Goal: Task Accomplishment & Management: Use online tool/utility

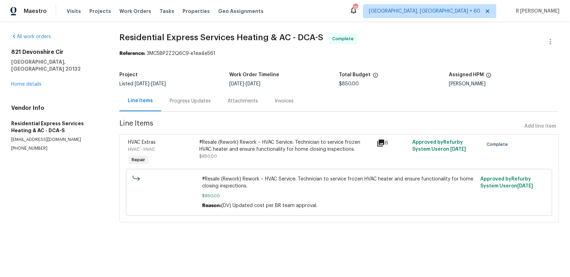
click at [189, 97] on div "Progress Updates" at bounding box center [190, 100] width 41 height 7
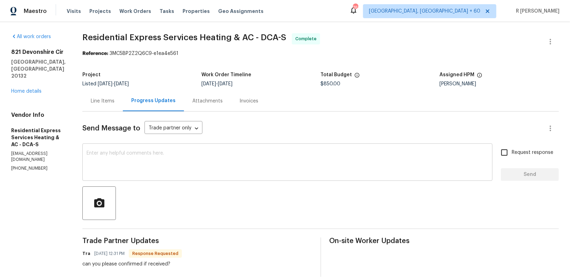
click at [186, 171] on textarea at bounding box center [288, 162] width 402 height 24
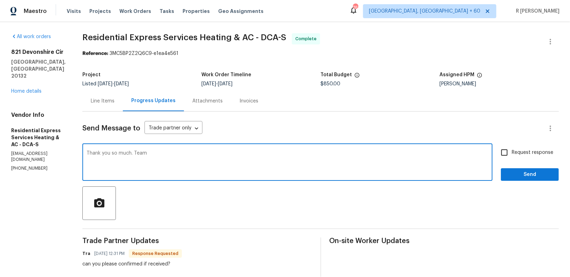
type textarea "Thank you so much. Team"
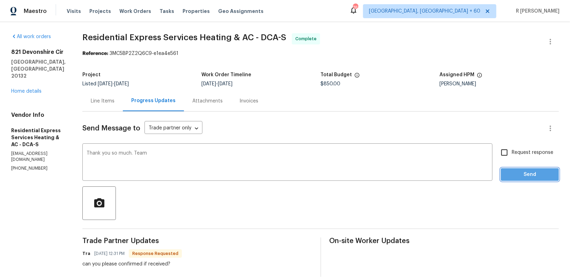
click at [533, 173] on span "Send" at bounding box center [530, 174] width 47 height 9
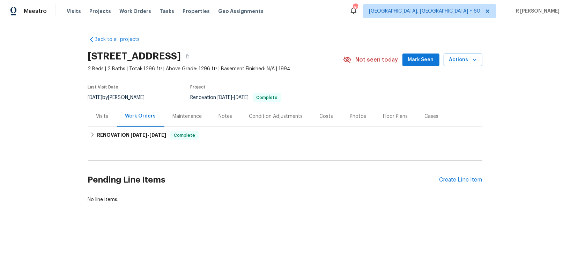
click at [316, 80] on section "[STREET_ADDRESS] 2 Beds | 2 Baths | Total: 1296 ft² | Above Grade: 1296 ft² | B…" at bounding box center [285, 76] width 395 height 59
click at [458, 175] on div "Pending Line Items Create Line Item" at bounding box center [285, 179] width 395 height 32
click at [453, 178] on div "Create Line Item" at bounding box center [461, 179] width 43 height 7
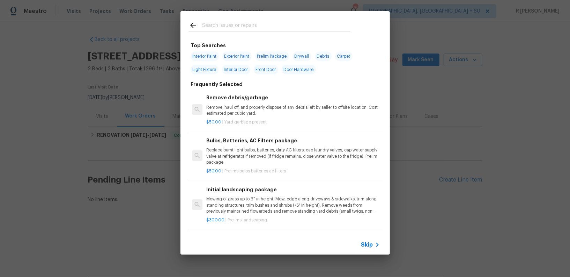
click at [237, 26] on input "text" at bounding box center [276, 26] width 148 height 10
click at [240, 24] on input "text" at bounding box center [276, 26] width 148 height 10
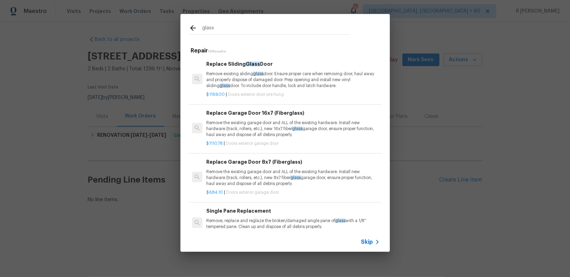
type input "glass"
click at [247, 67] on h6 "Replace Sliding Glass Door" at bounding box center [292, 64] width 173 height 8
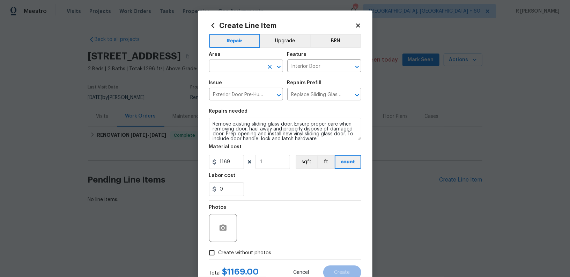
click at [238, 68] on input "text" at bounding box center [236, 66] width 54 height 11
click at [236, 93] on li "Interior Overall" at bounding box center [246, 94] width 74 height 12
type input "Interior Overall"
click at [307, 100] on input "Replace Sliding Glass Door $1,169.00" at bounding box center [314, 94] width 54 height 11
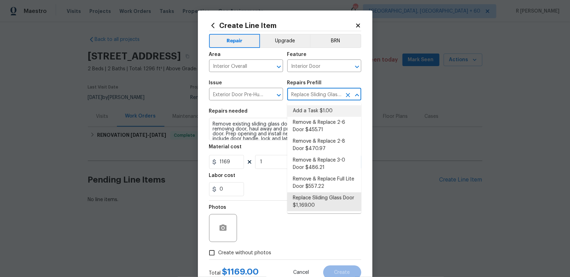
click at [302, 107] on li "Add a Task $1.00" at bounding box center [324, 111] width 74 height 12
type input "Add a Task $1.00"
type textarea "HPM to detail"
type input "1"
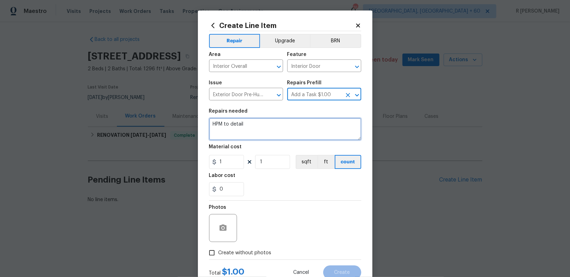
click at [265, 127] on textarea "HPM to detail" at bounding box center [285, 129] width 152 height 22
paste textarea "Please investigate the claim that "The glass sliding doors are not working/lock…"
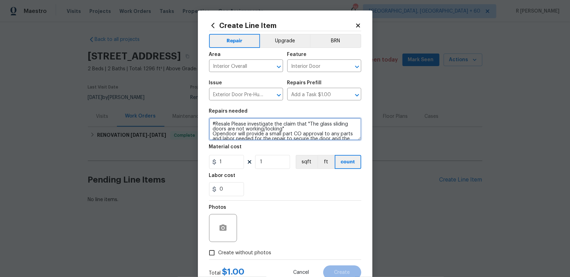
scroll to position [31, 0]
type textarea "#Resale Please investigate the claim that "The glass sliding doors are not work…"
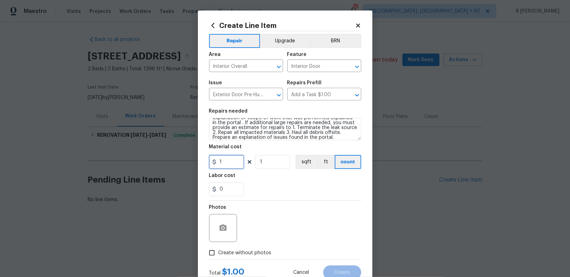
click at [232, 166] on input "1" at bounding box center [226, 162] width 35 height 14
type input "75"
click at [235, 255] on span "Create without photos" at bounding box center [245, 252] width 53 height 7
click at [219, 255] on input "Create without photos" at bounding box center [211, 252] width 13 height 13
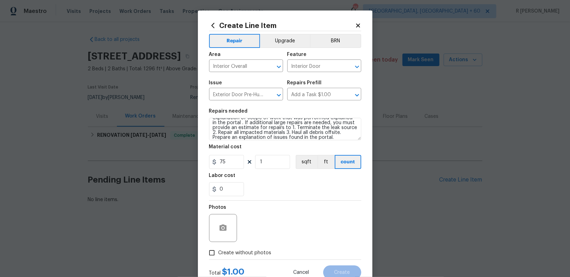
checkbox input "true"
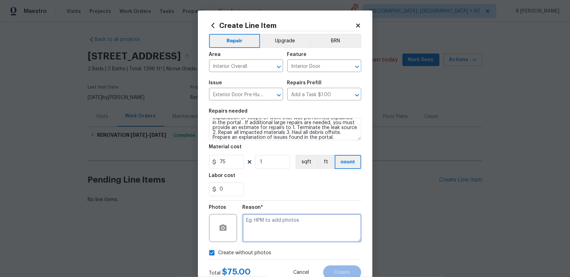
click at [298, 234] on textarea at bounding box center [302, 228] width 119 height 28
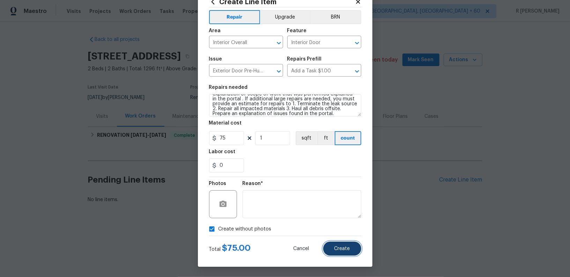
click at [333, 253] on button "Create" at bounding box center [342, 248] width 38 height 14
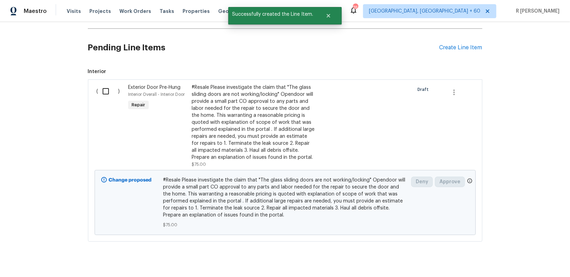
scroll to position [133, 0]
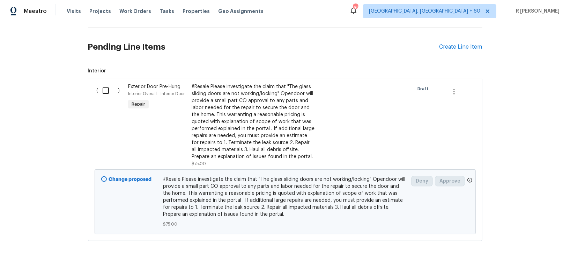
click at [104, 92] on input "checkbox" at bounding box center [108, 90] width 20 height 15
checkbox input "true"
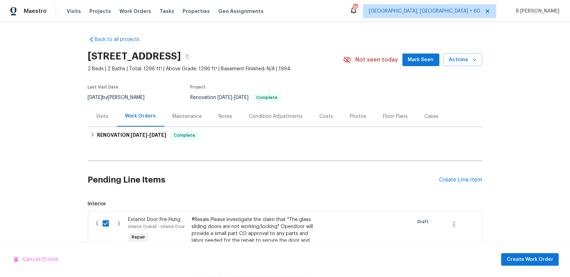
scroll to position [143, 0]
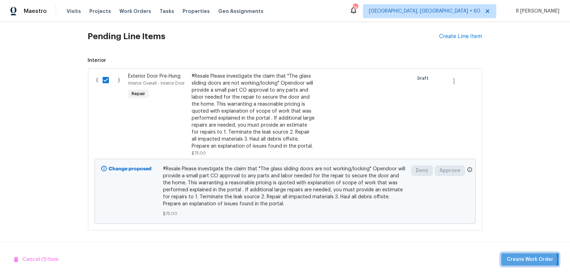
click at [529, 258] on span "Create Work Order" at bounding box center [530, 259] width 46 height 9
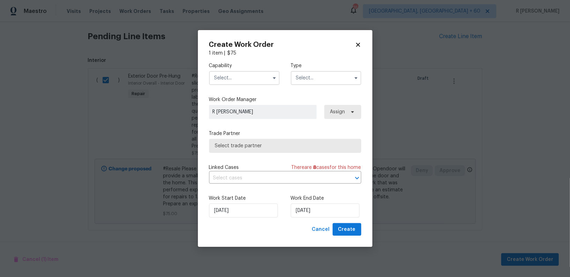
click at [224, 71] on input "text" at bounding box center [244, 78] width 71 height 14
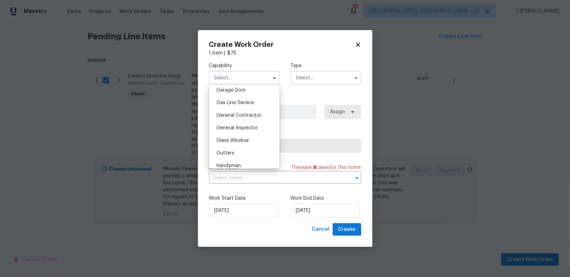
scroll to position [307, 0]
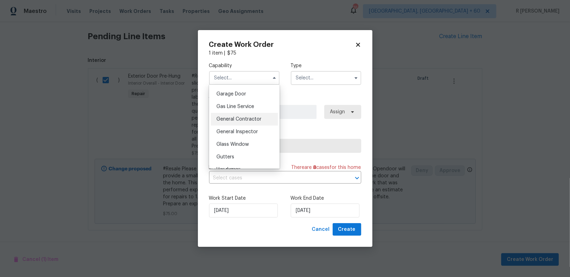
click at [238, 122] on div "General Contractor" at bounding box center [244, 119] width 67 height 13
type input "General Contractor"
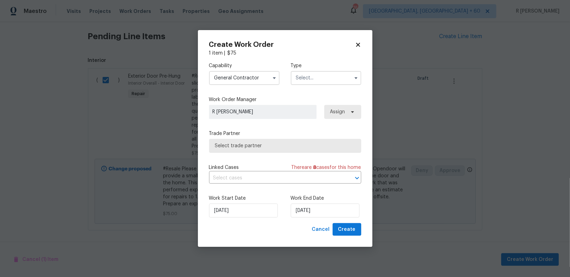
click at [316, 83] on input "text" at bounding box center [326, 78] width 71 height 14
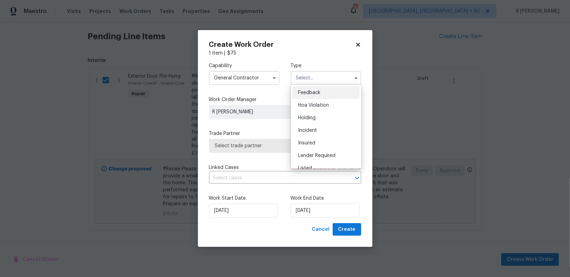
click at [314, 93] on span "Feedback" at bounding box center [309, 92] width 22 height 5
type input "Feedback"
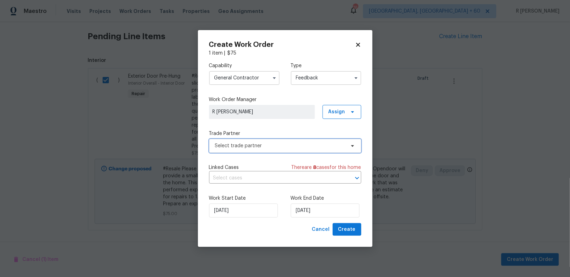
click at [244, 149] on span "Select trade partner" at bounding box center [285, 146] width 152 height 14
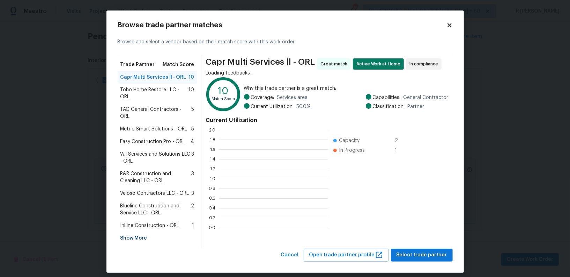
scroll to position [98, 109]
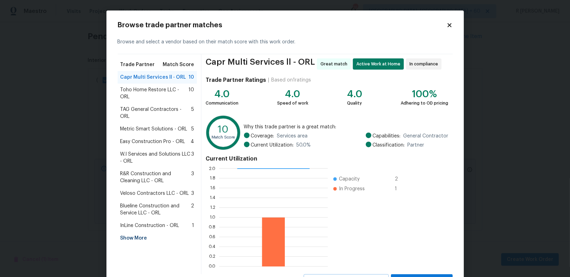
click at [447, 25] on icon at bounding box center [450, 25] width 6 height 6
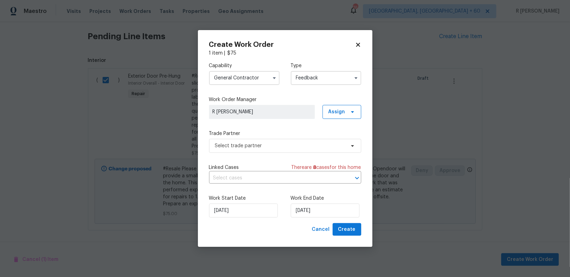
click at [233, 75] on input "General Contractor" at bounding box center [244, 78] width 71 height 14
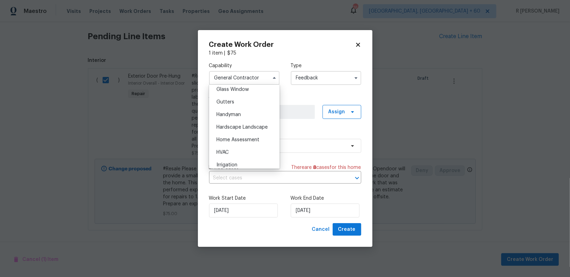
scroll to position [321, 0]
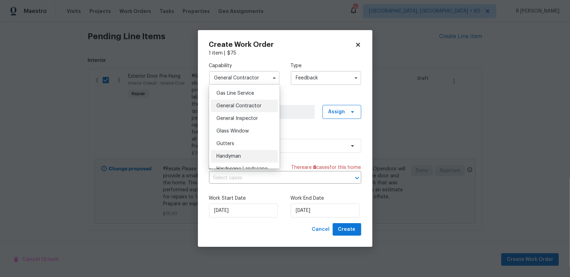
click at [235, 155] on span "Handyman" at bounding box center [228, 156] width 24 height 5
type input "Handyman"
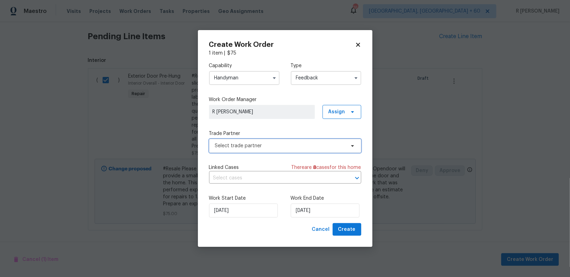
click at [242, 142] on span "Select trade partner" at bounding box center [280, 145] width 130 height 7
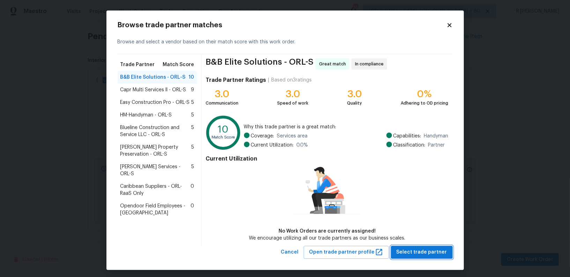
click at [424, 253] on span "Select trade partner" at bounding box center [422, 252] width 51 height 9
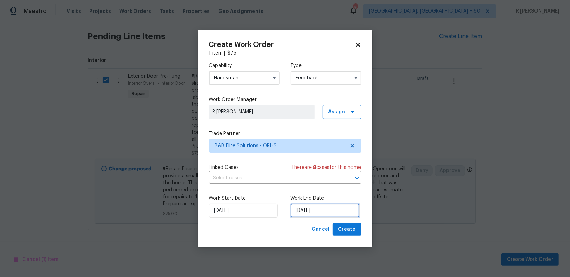
click at [306, 214] on input "02/09/2025" at bounding box center [325, 210] width 69 height 14
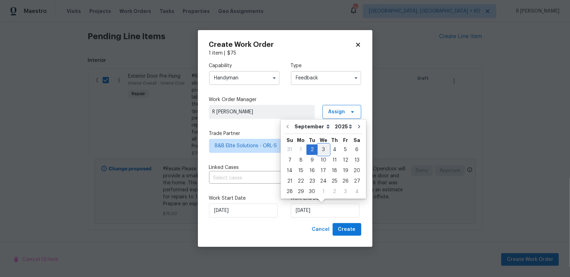
click at [325, 150] on div "3" at bounding box center [324, 150] width 12 height 10
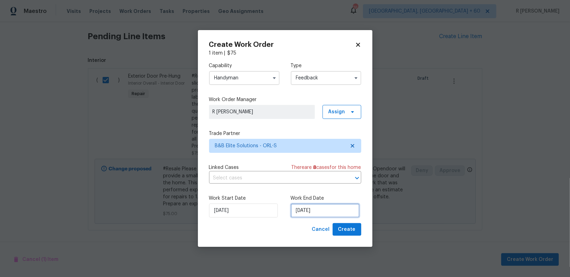
click at [310, 205] on input "03/09/2025" at bounding box center [325, 210] width 69 height 14
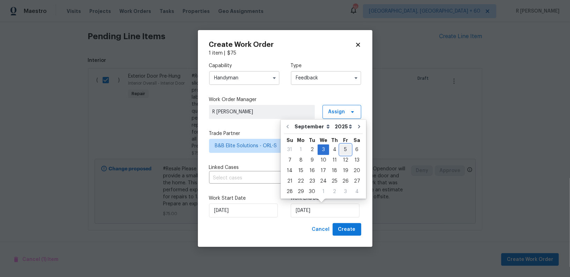
click at [346, 146] on div "5" at bounding box center [345, 150] width 11 height 10
type input "05/09/2025"
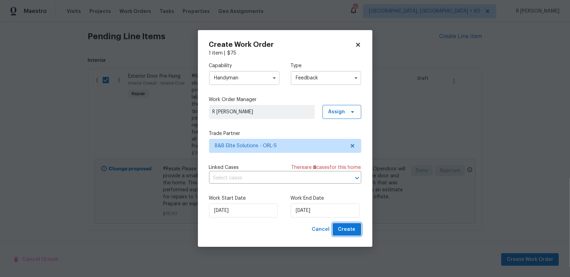
click at [353, 231] on span "Create" at bounding box center [346, 229] width 17 height 9
checkbox input "false"
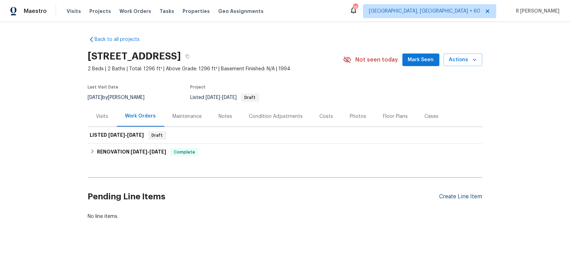
click at [458, 197] on div "Create Line Item" at bounding box center [461, 196] width 43 height 7
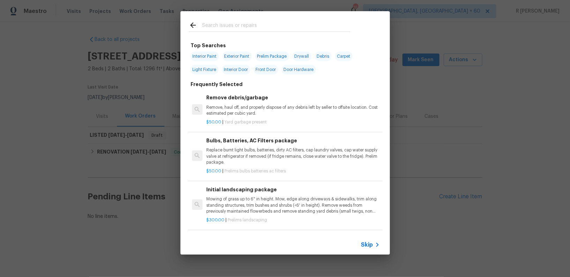
click at [246, 22] on input "text" at bounding box center [276, 26] width 148 height 10
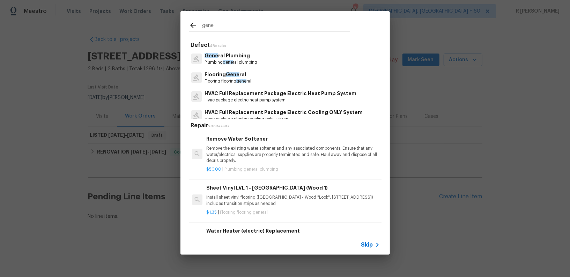
type input "gene"
click at [231, 55] on p "Gene ral Plumbing" at bounding box center [231, 55] width 53 height 7
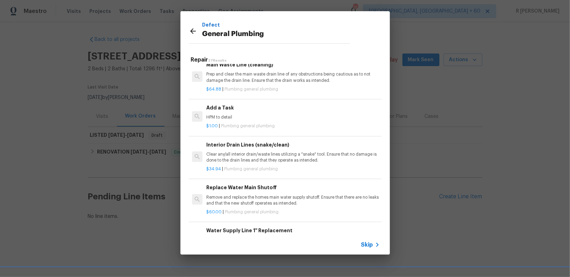
scroll to position [765, 0]
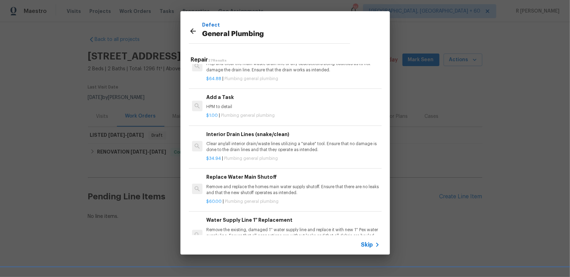
click at [222, 93] on h6 "Add a Task" at bounding box center [292, 97] width 173 height 8
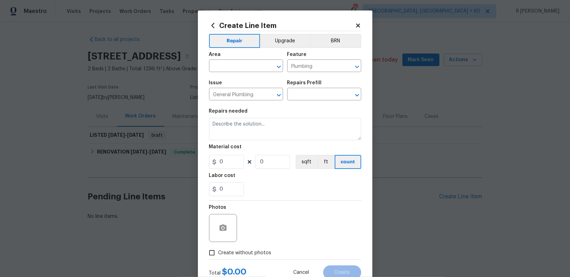
type input "Add a Task $1.00"
type textarea "HPM to detail"
type input "1"
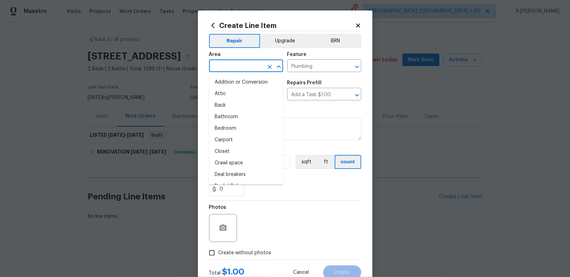
click at [240, 64] on input "text" at bounding box center [236, 66] width 54 height 11
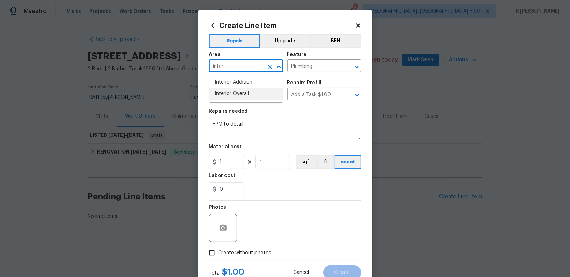
click at [237, 93] on li "Interior Overall" at bounding box center [246, 94] width 74 height 12
type input "Interior Overall"
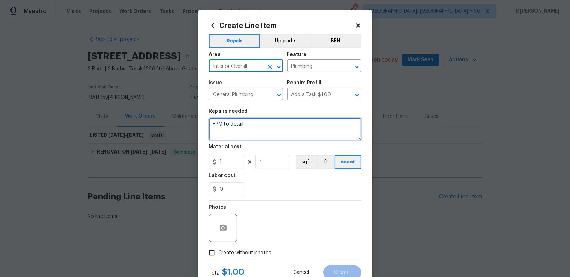
click at [260, 130] on textarea "HPM to detail" at bounding box center [285, 129] width 152 height 22
paste textarea "Please investigate the claim that "When running water in the home - it slows to…"
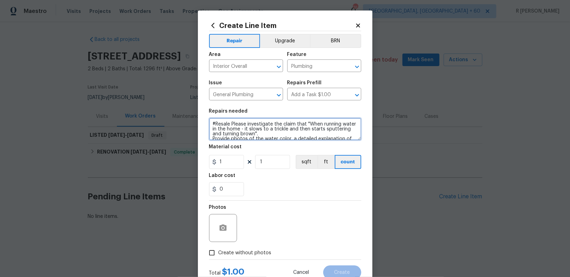
scroll to position [11, 0]
type textarea "#Resale Please investigate the claim that "When running water in the home - it …"
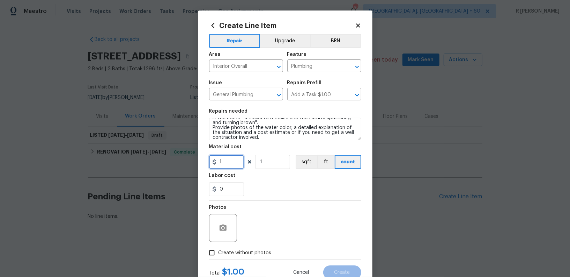
click at [229, 162] on input "1" at bounding box center [226, 162] width 35 height 14
type input "75"
click at [219, 253] on span "Create without photos" at bounding box center [245, 252] width 53 height 7
click at [219, 253] on input "Create without photos" at bounding box center [211, 252] width 13 height 13
checkbox input "true"
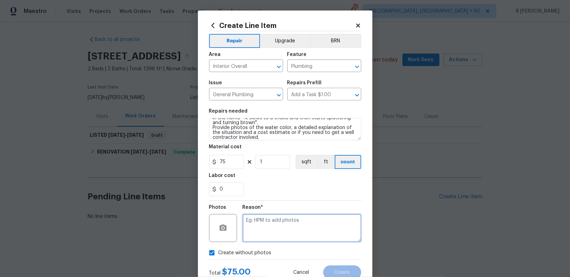
click at [278, 226] on textarea at bounding box center [302, 228] width 119 height 28
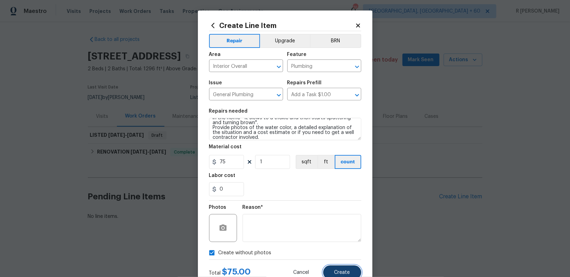
click at [351, 267] on button "Create" at bounding box center [342, 272] width 38 height 14
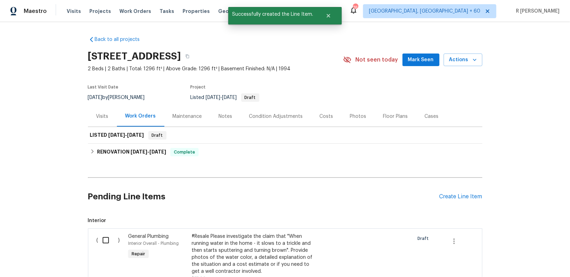
click at [106, 238] on input "checkbox" at bounding box center [108, 240] width 20 height 15
checkbox input "true"
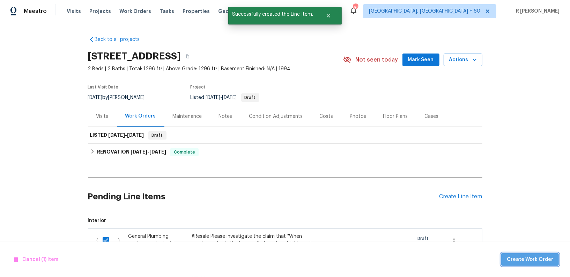
click at [534, 256] on span "Create Work Order" at bounding box center [530, 259] width 46 height 9
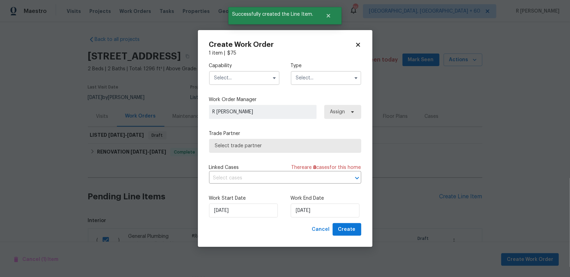
click at [259, 76] on input "text" at bounding box center [244, 78] width 71 height 14
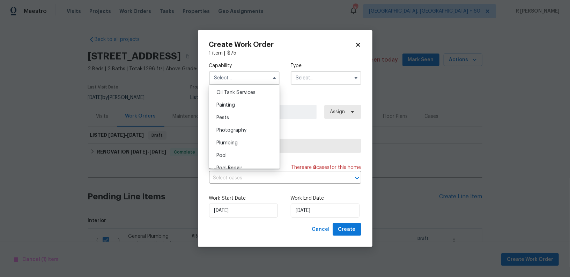
scroll to position [575, 0]
click at [241, 144] on div "Plumbing" at bounding box center [244, 142] width 67 height 13
type input "Plumbing"
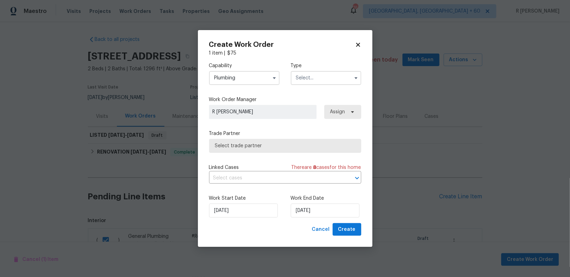
click at [326, 82] on input "text" at bounding box center [326, 78] width 71 height 14
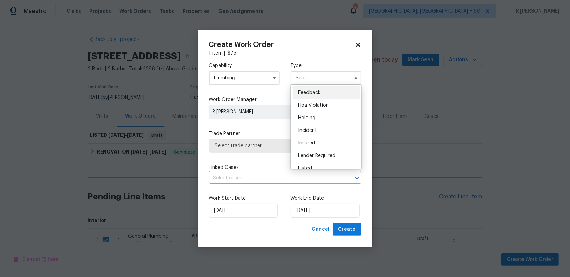
click at [326, 92] on div "Feedback" at bounding box center [326, 92] width 67 height 13
type input "Feedback"
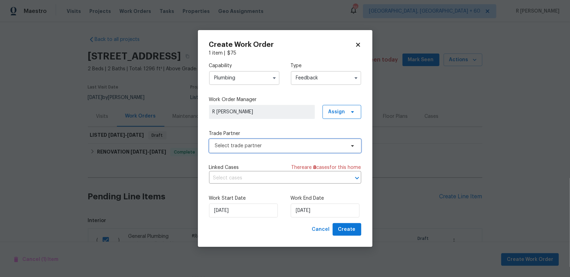
click at [242, 145] on span "Select trade partner" at bounding box center [280, 145] width 130 height 7
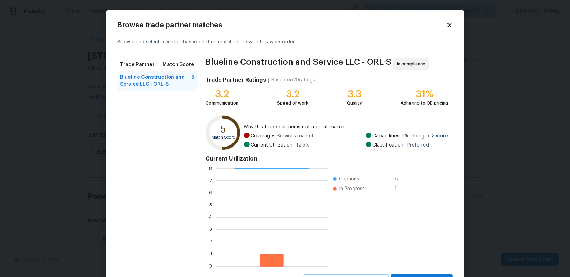
scroll to position [31, 0]
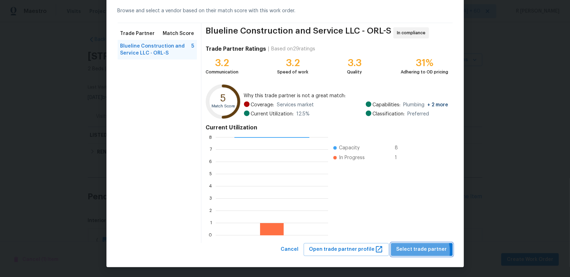
click at [414, 250] on span "Select trade partner" at bounding box center [422, 249] width 51 height 9
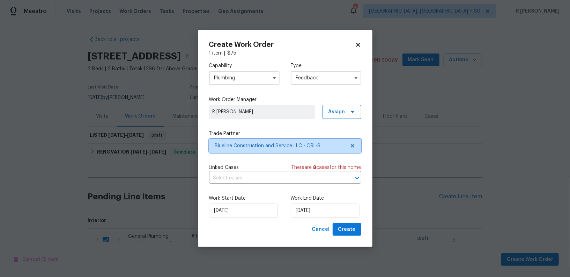
scroll to position [0, 0]
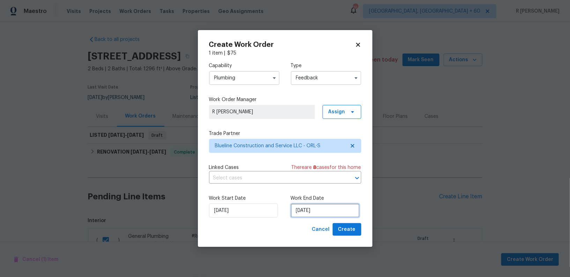
click at [298, 211] on input "02/09/2025" at bounding box center [325, 210] width 69 height 14
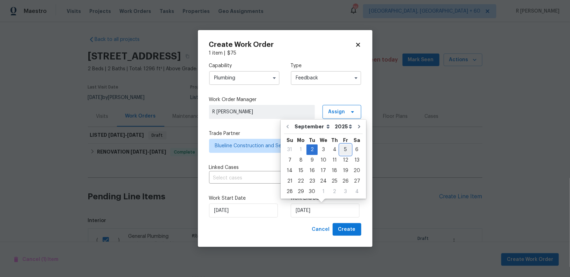
click at [342, 151] on div "5" at bounding box center [345, 150] width 11 height 10
type input "05/09/2025"
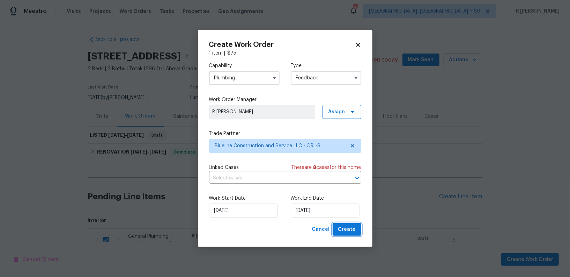
click at [350, 233] on span "Create" at bounding box center [346, 229] width 17 height 9
checkbox input "false"
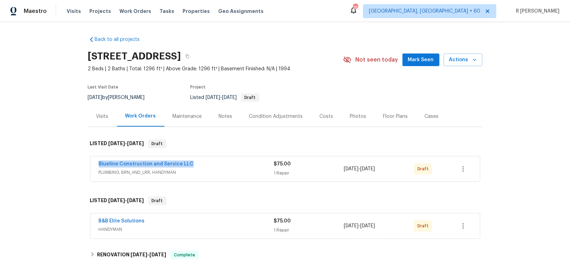
drag, startPoint x: 197, startPoint y: 162, endPoint x: 28, endPoint y: 152, distance: 169.0
click at [28, 152] on div "Back to all projects 7655 SW 80th Pl, Ocala, FL 34476 2 Beds | 2 Baths | Total:…" at bounding box center [285, 149] width 570 height 255
copy link "Blueline Construction and Service LLC"
drag, startPoint x: 153, startPoint y: 219, endPoint x: 0, endPoint y: 220, distance: 153.3
click at [0, 220] on div "Back to all projects 7655 SW 80th Pl, Ocala, FL 34476 2 Beds | 2 Baths | Total:…" at bounding box center [285, 149] width 570 height 255
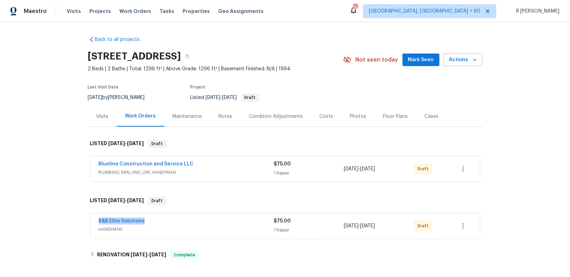
copy link "B&B Elite Solutions"
click at [131, 161] on link "Blueline Construction and Service LLC" at bounding box center [146, 163] width 95 height 5
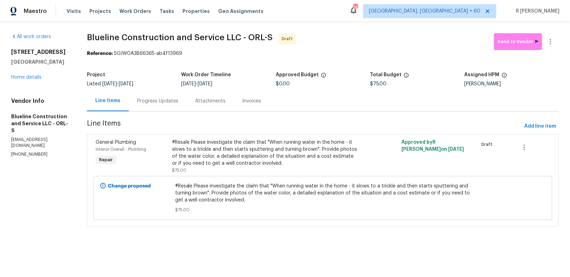
click at [156, 105] on div "Progress Updates" at bounding box center [158, 100] width 58 height 21
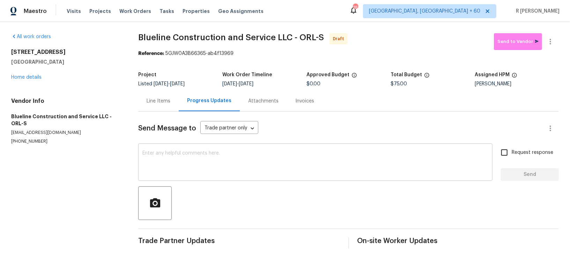
click at [181, 166] on textarea at bounding box center [315, 162] width 346 height 24
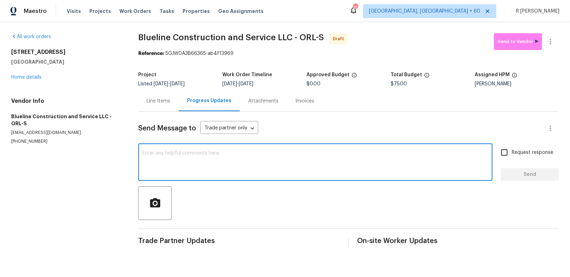
paste textarea "Hi this is (Yogesh) with Opendoor. I’m confirming you received the WO for the p…"
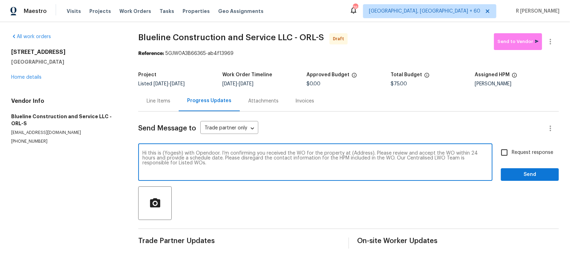
click at [358, 153] on textarea "Hi this is (Yogesh) with Opendoor. I’m confirming you received the WO for the p…" at bounding box center [315, 162] width 346 height 24
paste textarea "7655 SW 80th Pl, Ocala, FL 34476"
type textarea "Hi this is (Yogesh) with Opendoor. I’m confirming you received the WO for the p…"
click at [517, 152] on span "Request response" at bounding box center [533, 152] width 42 height 7
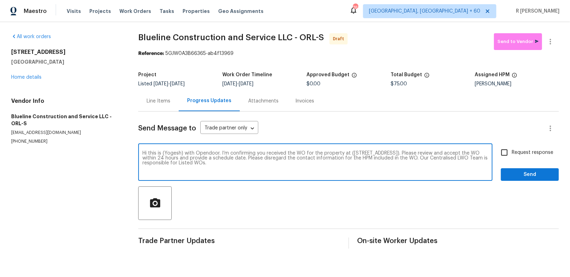
click at [512, 152] on input "Request response" at bounding box center [504, 152] width 15 height 15
checkbox input "true"
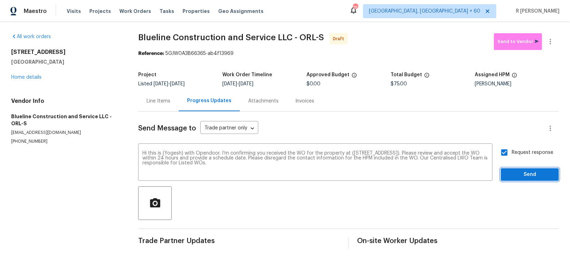
click at [517, 172] on span "Send" at bounding box center [530, 174] width 47 height 9
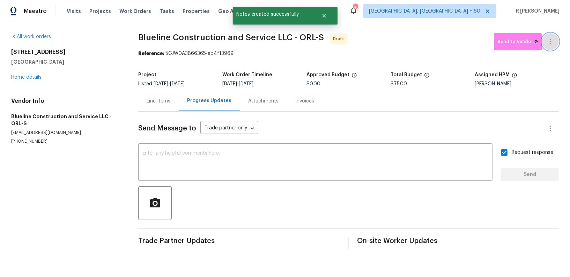
click at [553, 40] on icon "button" at bounding box center [550, 41] width 8 height 8
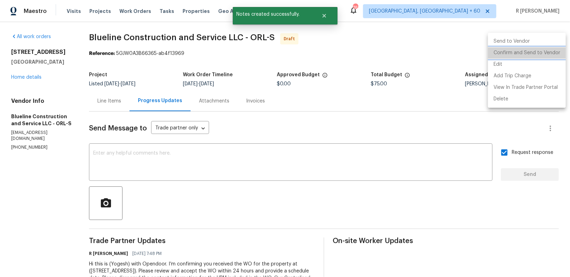
click at [531, 50] on li "Confirm and Send to Vendor" at bounding box center [527, 53] width 78 height 12
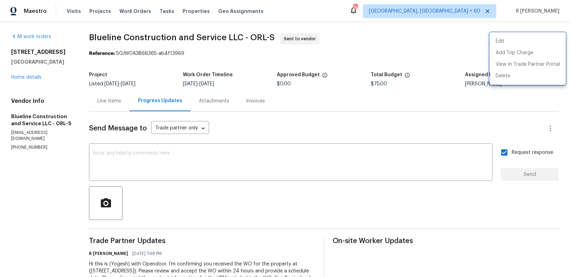
click at [324, 125] on div at bounding box center [285, 138] width 570 height 277
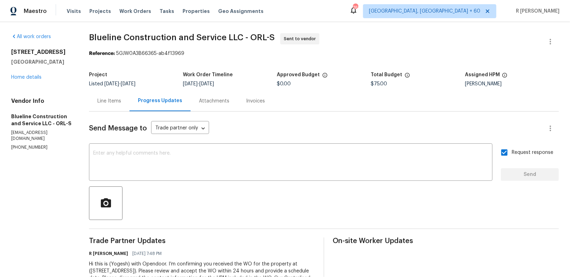
click at [363, 45] on span "Blueline Construction and Service LLC - ORL-S Sent to vendor" at bounding box center [315, 41] width 453 height 17
click at [26, 76] on link "Home details" at bounding box center [26, 77] width 30 height 5
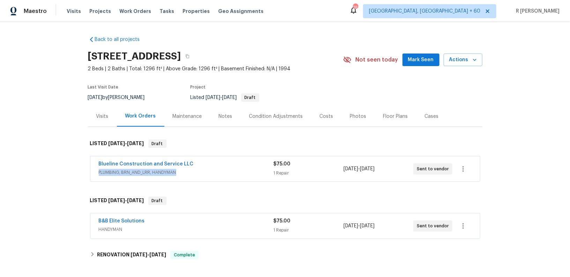
drag, startPoint x: 194, startPoint y: 162, endPoint x: 0, endPoint y: 173, distance: 194.1
click at [0, 173] on div "Back to all projects 7655 SW 80th Pl, Ocala, FL 34476 2 Beds | 2 Baths | Total:…" at bounding box center [285, 149] width 570 height 255
drag, startPoint x: 199, startPoint y: 163, endPoint x: 86, endPoint y: 158, distance: 113.6
click at [86, 158] on div "Back to all projects 7655 SW 80th Pl, Ocala, FL 34476 2 Beds | 2 Baths | Total:…" at bounding box center [285, 149] width 570 height 255
copy link "Blueline Construction and Service LLC"
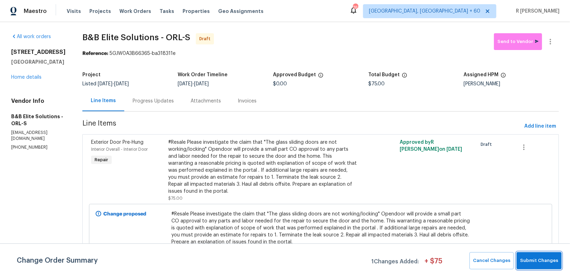
click at [541, 255] on button "Submit Changes" at bounding box center [539, 260] width 45 height 17
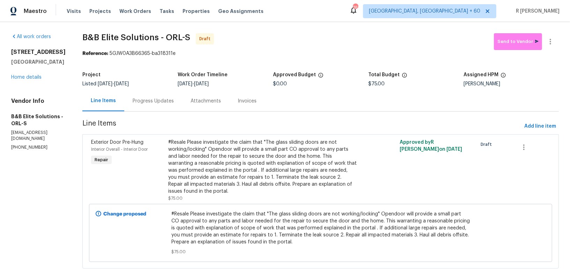
click at [140, 104] on div "Progress Updates" at bounding box center [153, 100] width 58 height 21
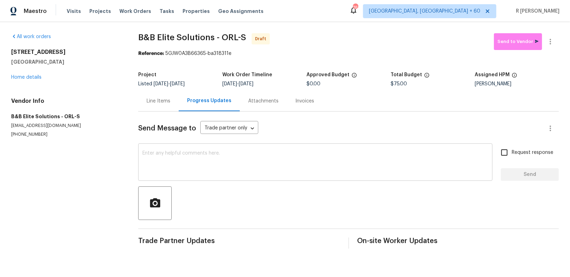
click at [233, 172] on textarea at bounding box center [315, 162] width 346 height 24
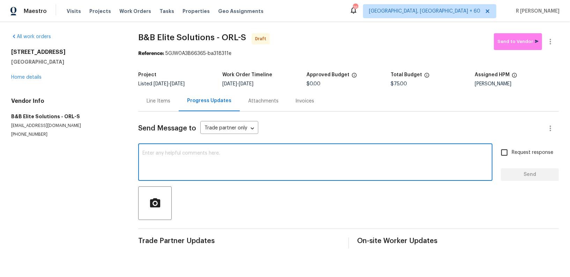
paste textarea "Hi this is (Yogesh) with Opendoor. I’m confirming you received the WO for the p…"
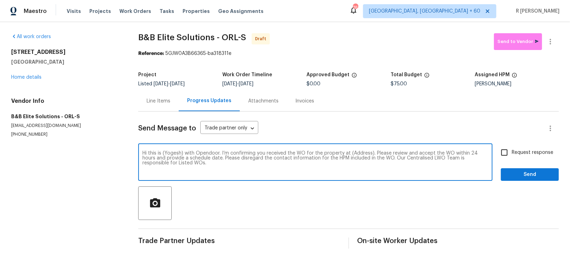
click at [354, 154] on textarea "Hi this is (Yogesh) with Opendoor. I’m confirming you received the WO for the p…" at bounding box center [315, 162] width 346 height 24
paste textarea "[STREET_ADDRESS]"
type textarea "Hi this is (Yogesh) with Opendoor. I’m confirming you received the WO for the p…"
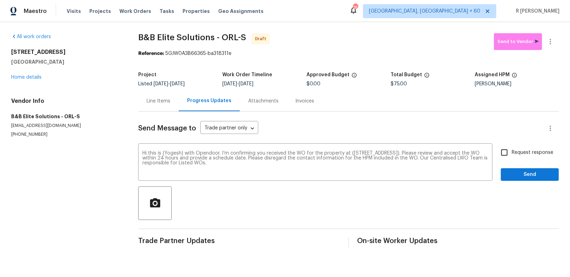
click at [527, 150] on span "Request response" at bounding box center [533, 152] width 42 height 7
click at [512, 150] on input "Request response" at bounding box center [504, 152] width 15 height 15
checkbox input "true"
click at [525, 173] on span "Send" at bounding box center [530, 174] width 47 height 9
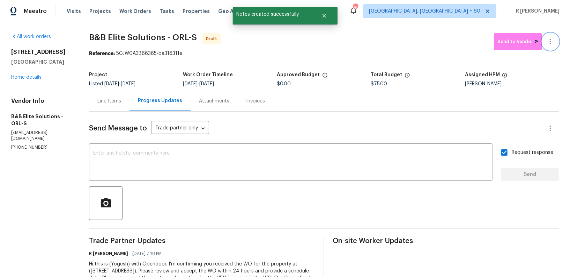
click at [554, 38] on icon "button" at bounding box center [550, 41] width 8 height 8
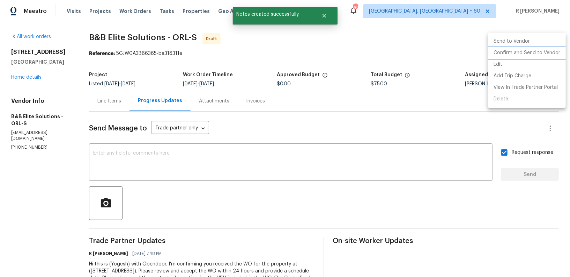
click at [518, 57] on li "Confirm and Send to Vendor" at bounding box center [527, 53] width 78 height 12
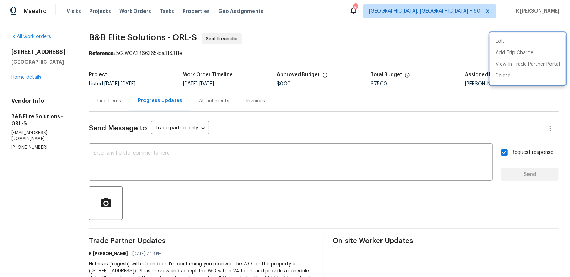
click at [366, 54] on div at bounding box center [285, 138] width 570 height 277
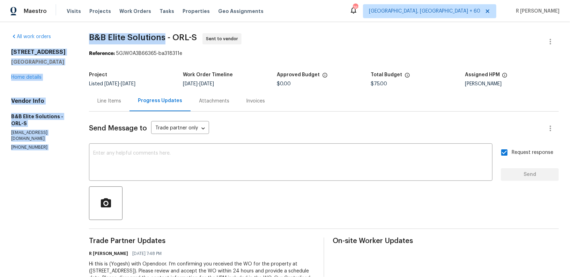
drag, startPoint x: 164, startPoint y: 36, endPoint x: 78, endPoint y: 36, distance: 85.5
click at [78, 36] on div "All work orders 7655 SW 80th Pl Ocala, FL 34476 Home details Vendor Info B&B El…" at bounding box center [285, 165] width 570 height 286
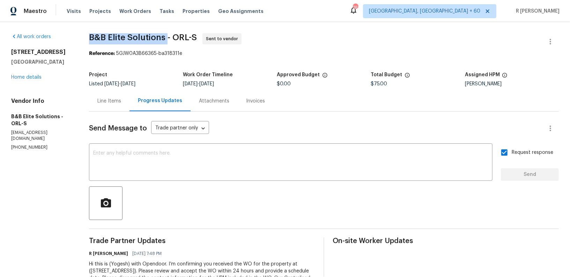
drag, startPoint x: 87, startPoint y: 37, endPoint x: 165, endPoint y: 34, distance: 77.6
click at [165, 34] on div "All work orders 7655 SW 80th Pl Ocala, FL 34476 Home details Vendor Info B&B El…" at bounding box center [285, 165] width 570 height 286
copy span "B&B Elite Solutions"
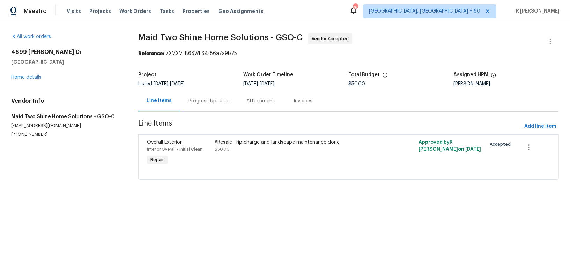
click at [191, 94] on div "Progress Updates" at bounding box center [209, 100] width 58 height 21
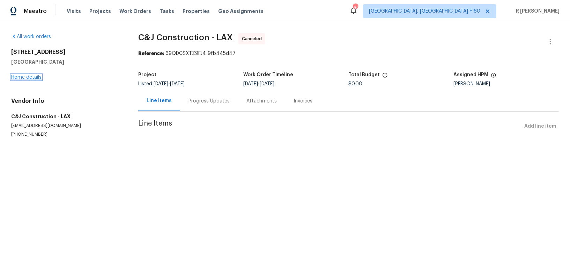
click at [34, 77] on link "Home details" at bounding box center [26, 77] width 30 height 5
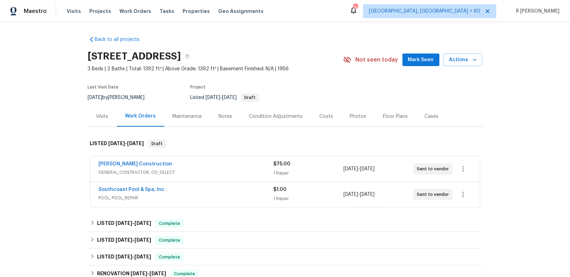
click at [191, 188] on div "Southcoast Pool & Spa, Inc" at bounding box center [186, 190] width 175 height 8
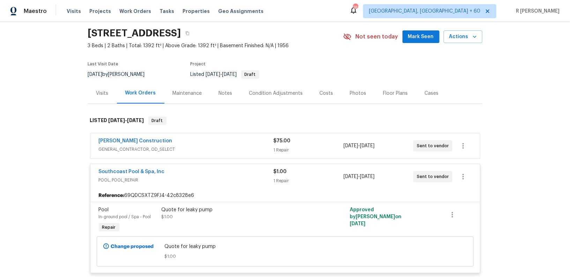
scroll to position [37, 0]
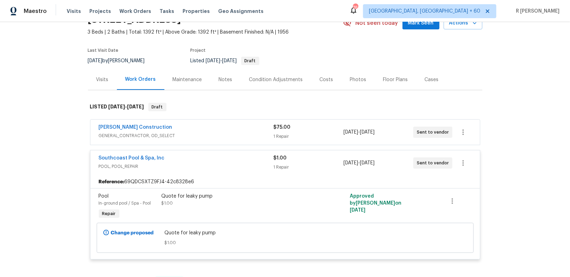
click at [230, 138] on span "GENERAL_CONTRACTOR, OD_SELECT" at bounding box center [186, 135] width 175 height 7
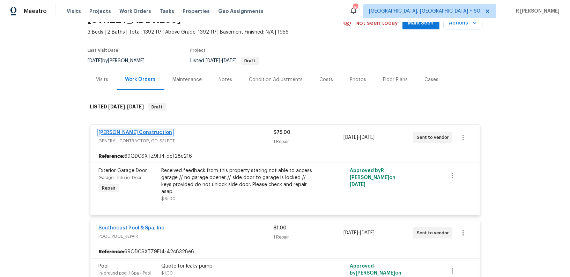
click at [138, 131] on link "Navarro Construction" at bounding box center [136, 132] width 74 height 5
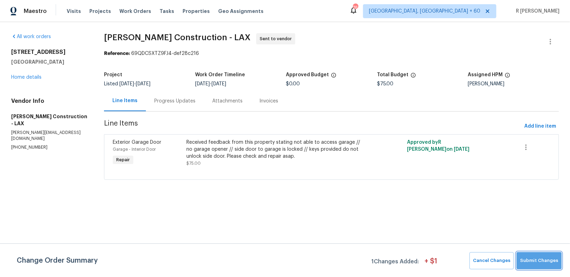
click at [554, 260] on span "Submit Changes" at bounding box center [539, 260] width 38 height 8
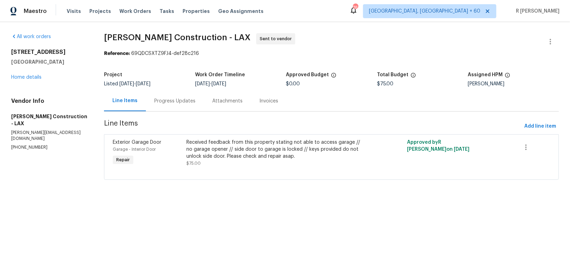
click at [14, 144] on p "(310) 701-8078" at bounding box center [49, 147] width 76 height 6
copy p "(310) 701-8078"
click at [191, 104] on div "Progress Updates" at bounding box center [174, 100] width 41 height 7
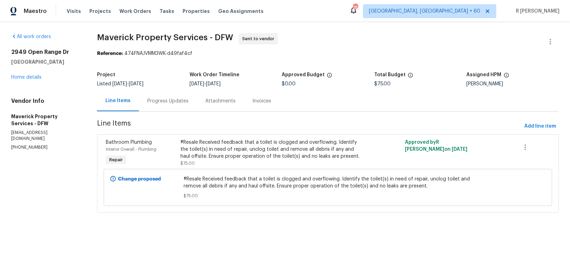
click at [183, 107] on div "Progress Updates" at bounding box center [168, 100] width 58 height 21
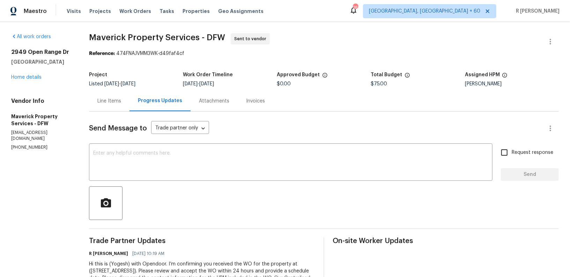
click at [25, 144] on p "(817) 829-4650" at bounding box center [41, 147] width 61 height 6
copy p "(817) 829-4650"
drag, startPoint x: 61, startPoint y: 62, endPoint x: 4, endPoint y: 56, distance: 57.6
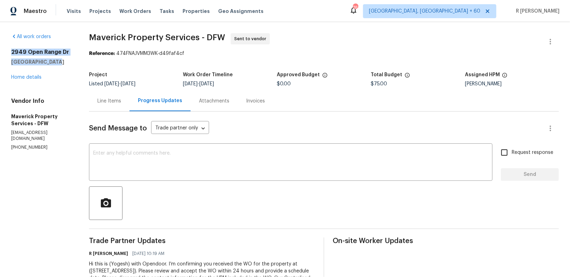
click at [4, 56] on div "All work orders 2949 Open Range Dr Celina, TX 75009 Home details Vendor Info Ma…" at bounding box center [285, 165] width 570 height 286
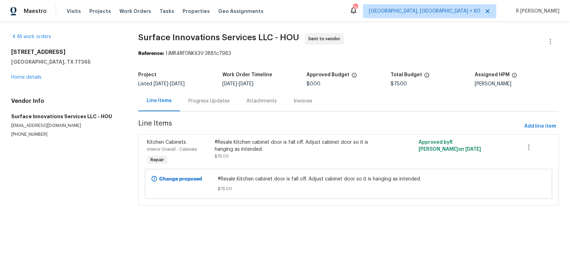
click at [198, 98] on div "Progress Updates" at bounding box center [209, 100] width 41 height 7
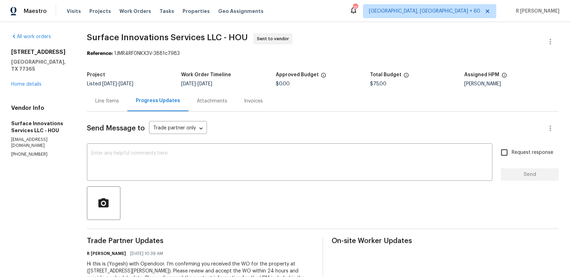
click at [24, 151] on p "[PHONE_NUMBER]" at bounding box center [40, 154] width 59 height 6
copy p "[PHONE_NUMBER]"
